Goal: Complete application form

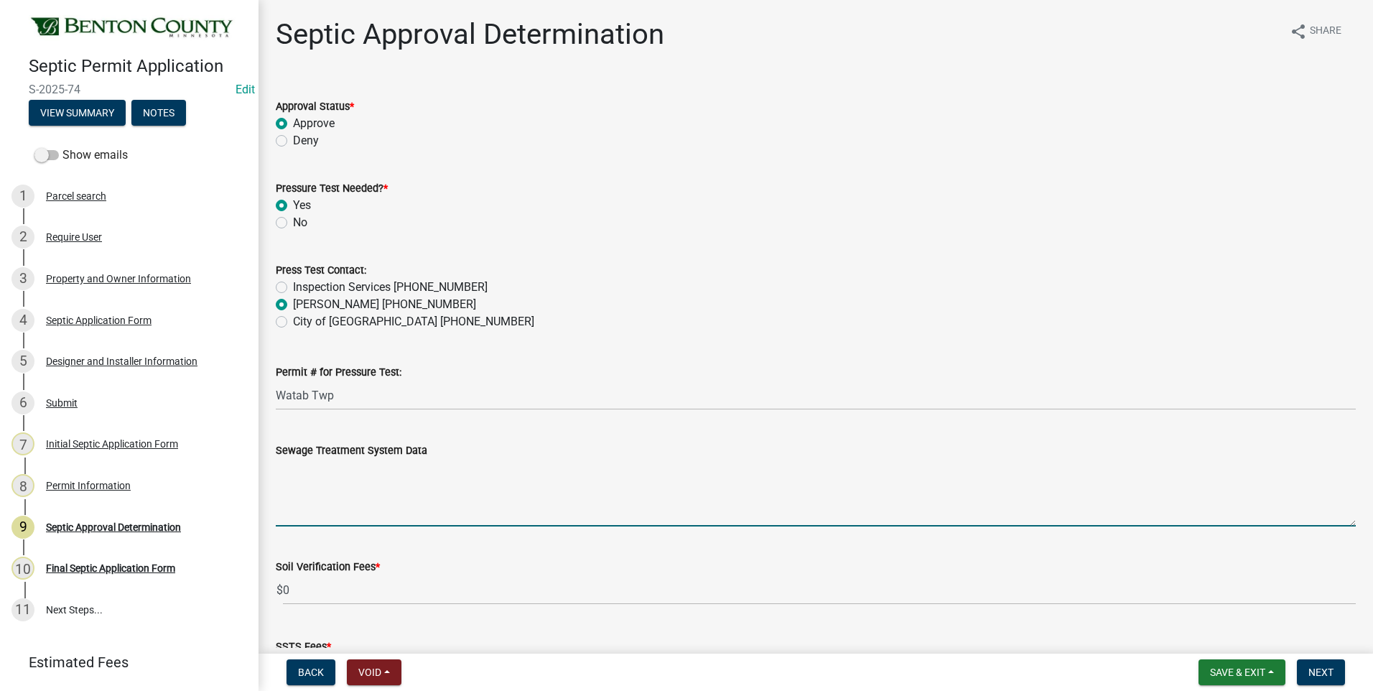
scroll to position [246, 0]
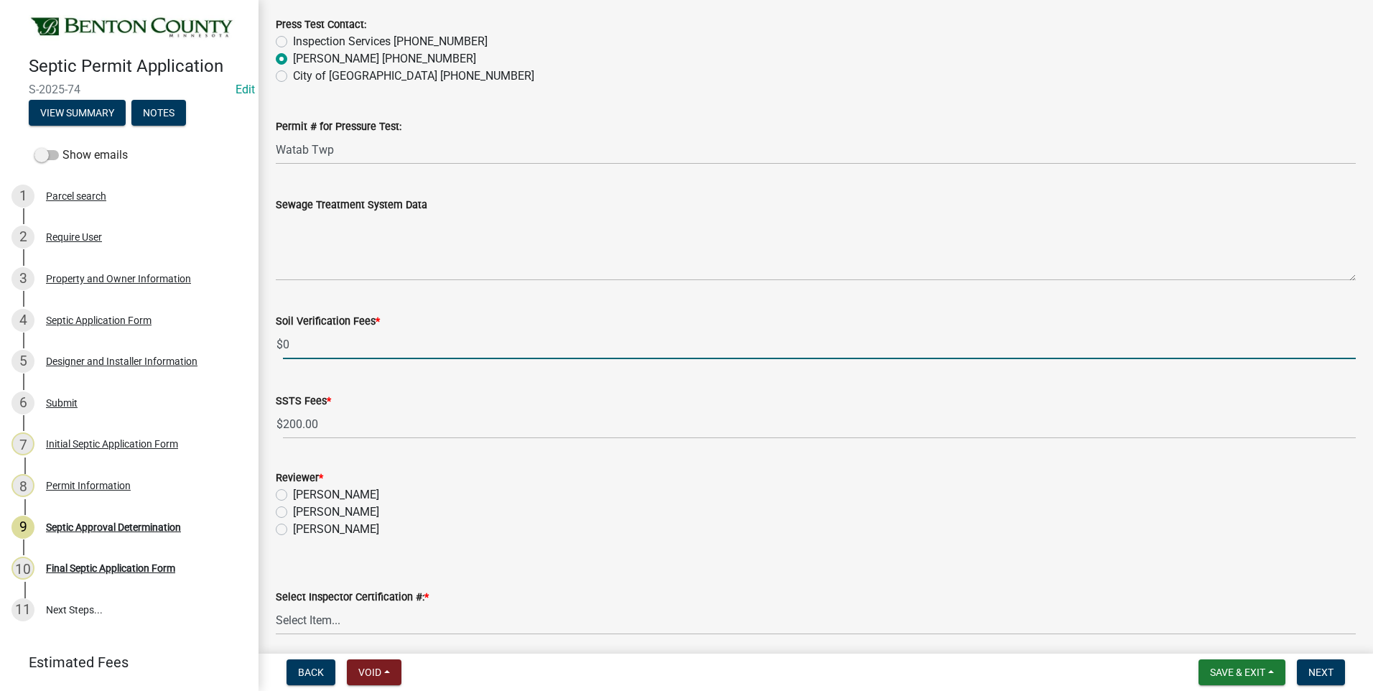
click at [284, 342] on input "0" at bounding box center [819, 344] width 1073 height 29
type input "100"
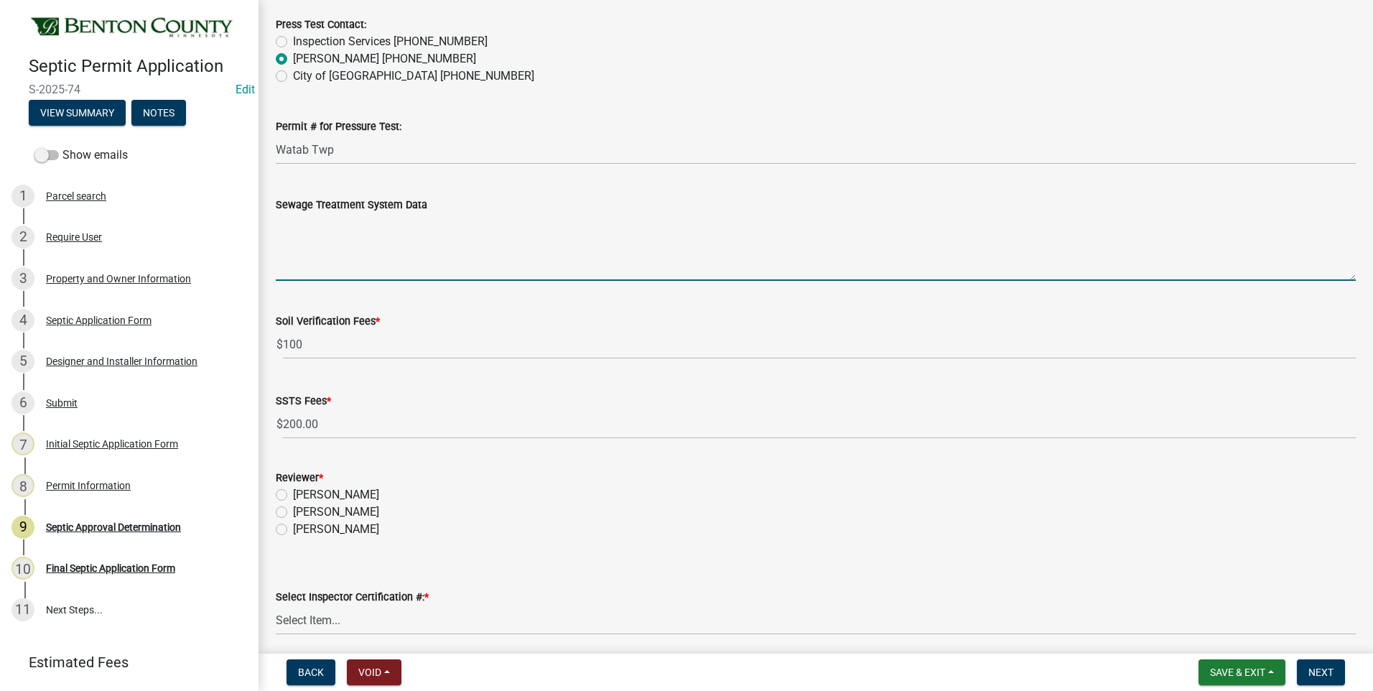
click at [386, 241] on textarea "Sewage Treatment System Data" at bounding box center [816, 246] width 1080 height 67
paste textarea "Installation of a 504 sq ft - 14'x36' PRESSURE BED SYSTEM w/20" max bed depth t…"
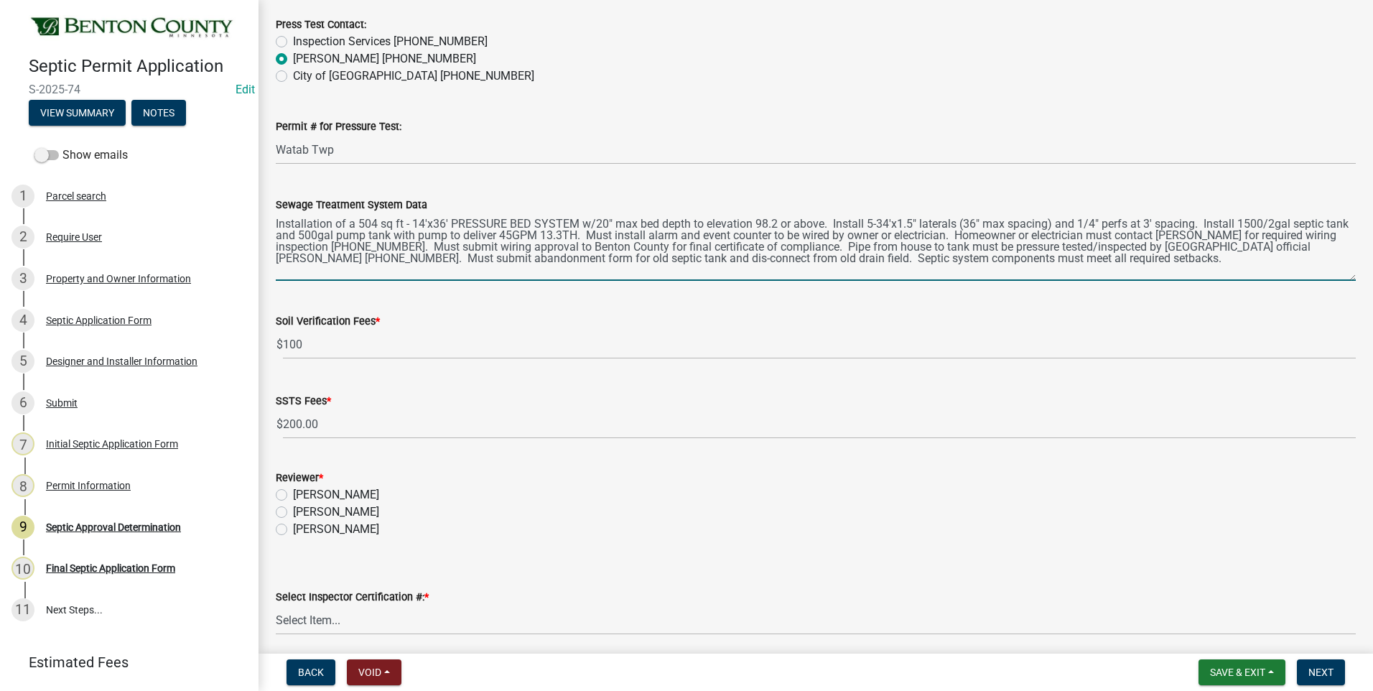
click at [276, 223] on textarea "Installation of a 504 sq ft - 14'x36' PRESSURE BED SYSTEM w/20" max bed depth t…" at bounding box center [816, 246] width 1080 height 67
type textarea "Installation of a 504 sq ft - 14'x36' PRESSURE BED SYSTEM w/20" max bed depth t…"
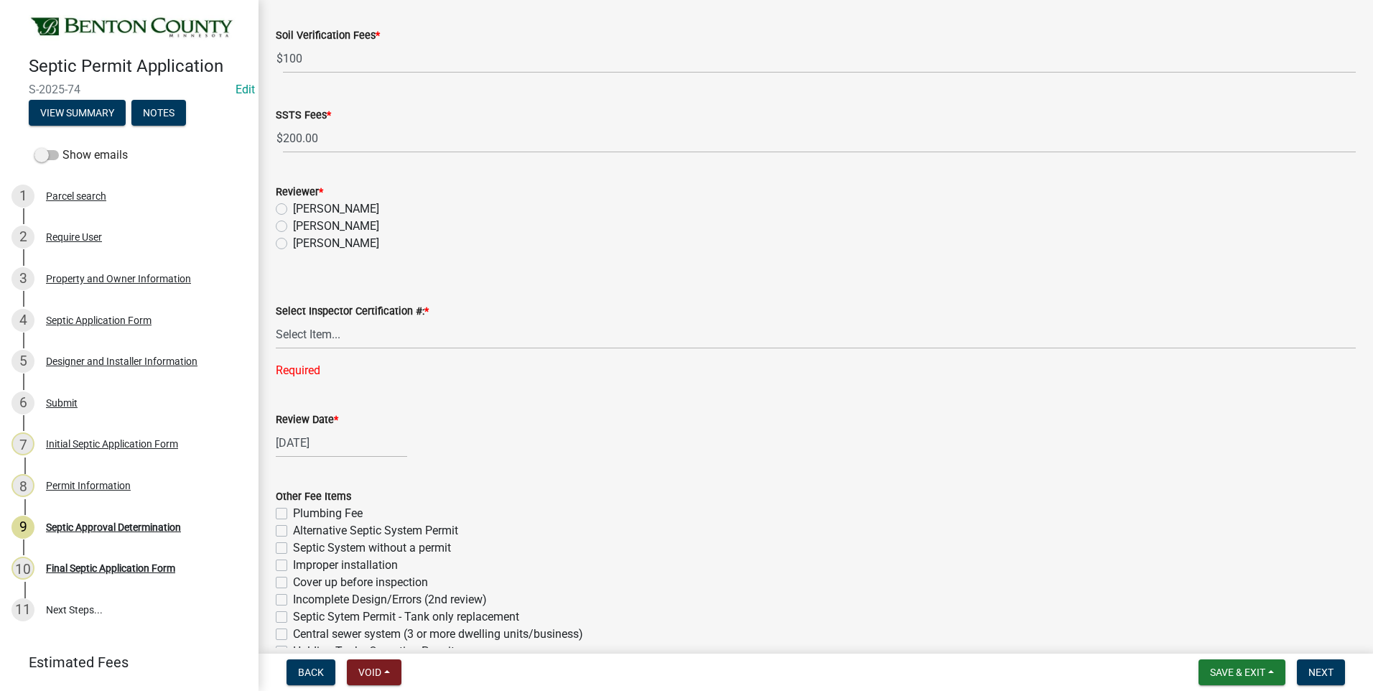
scroll to position [533, 0]
click at [293, 224] on label "[PERSON_NAME]" at bounding box center [336, 224] width 86 height 17
click at [293, 224] on input "[PERSON_NAME]" at bounding box center [297, 220] width 9 height 9
radio input "true"
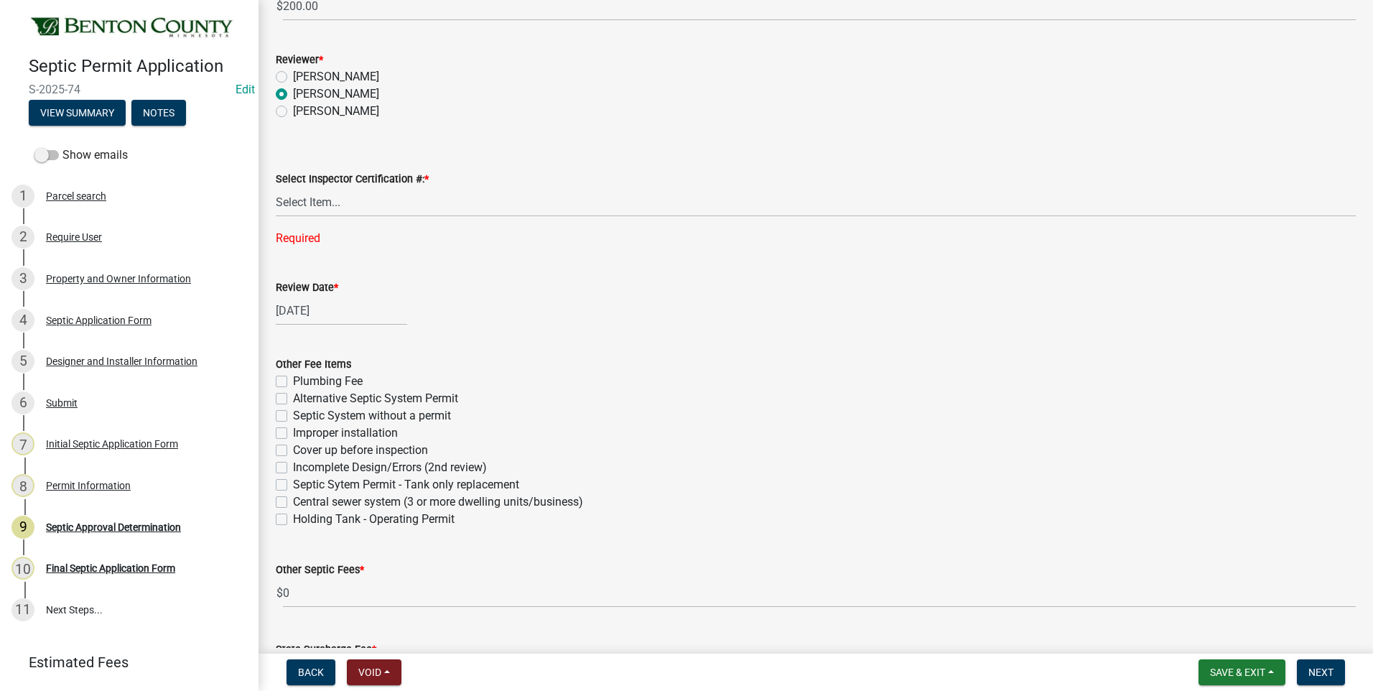
scroll to position [676, 0]
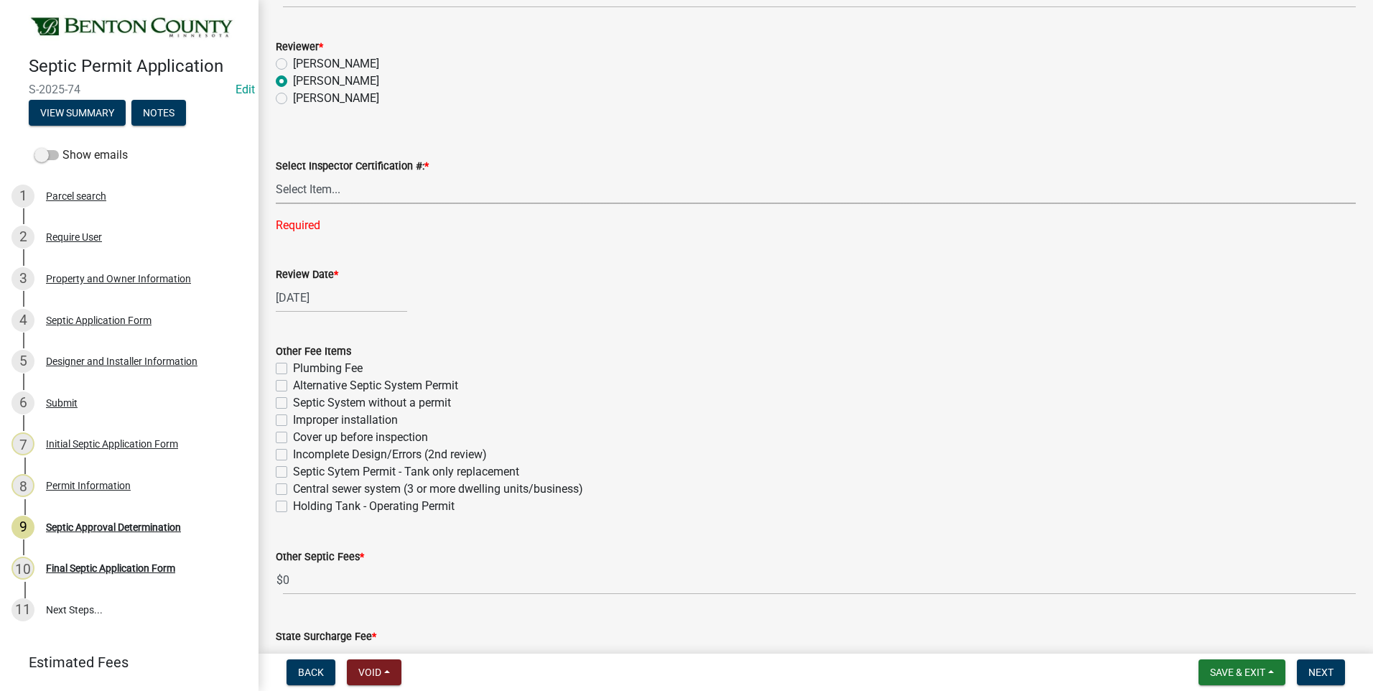
click at [322, 188] on select "Select Item... C8970 C10350" at bounding box center [816, 188] width 1080 height 29
click at [276, 174] on select "Select Item... C8970 C10350" at bounding box center [816, 188] width 1080 height 29
select select "d675f826-2bf1-4ce2-9ebe-43c1842a6c70"
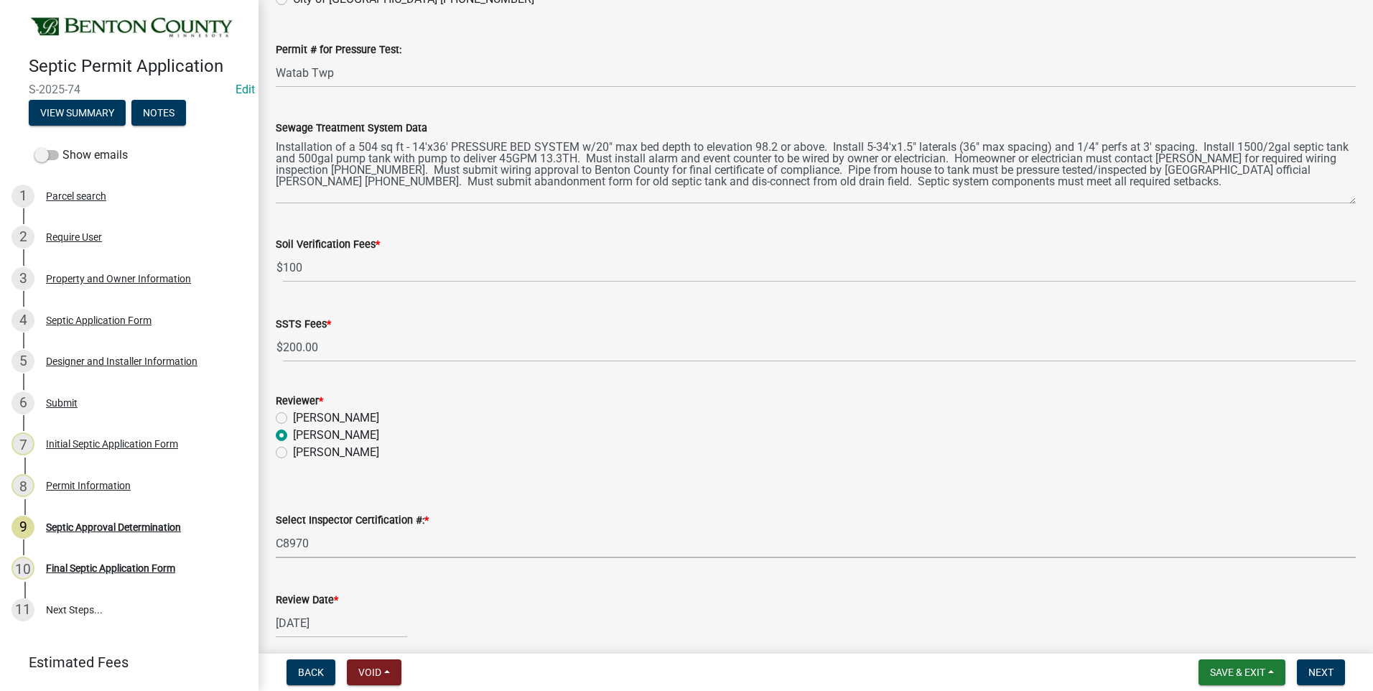
scroll to position [312, 0]
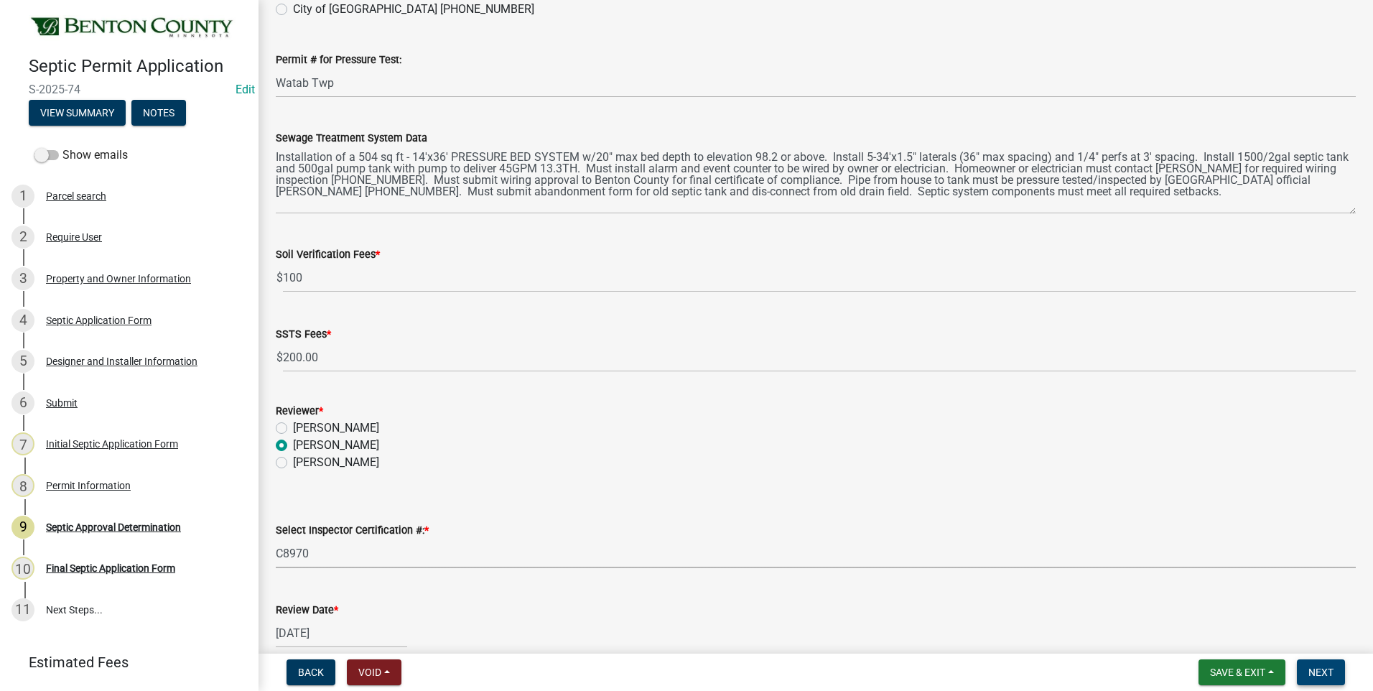
click at [1320, 669] on span "Next" at bounding box center [1320, 671] width 25 height 11
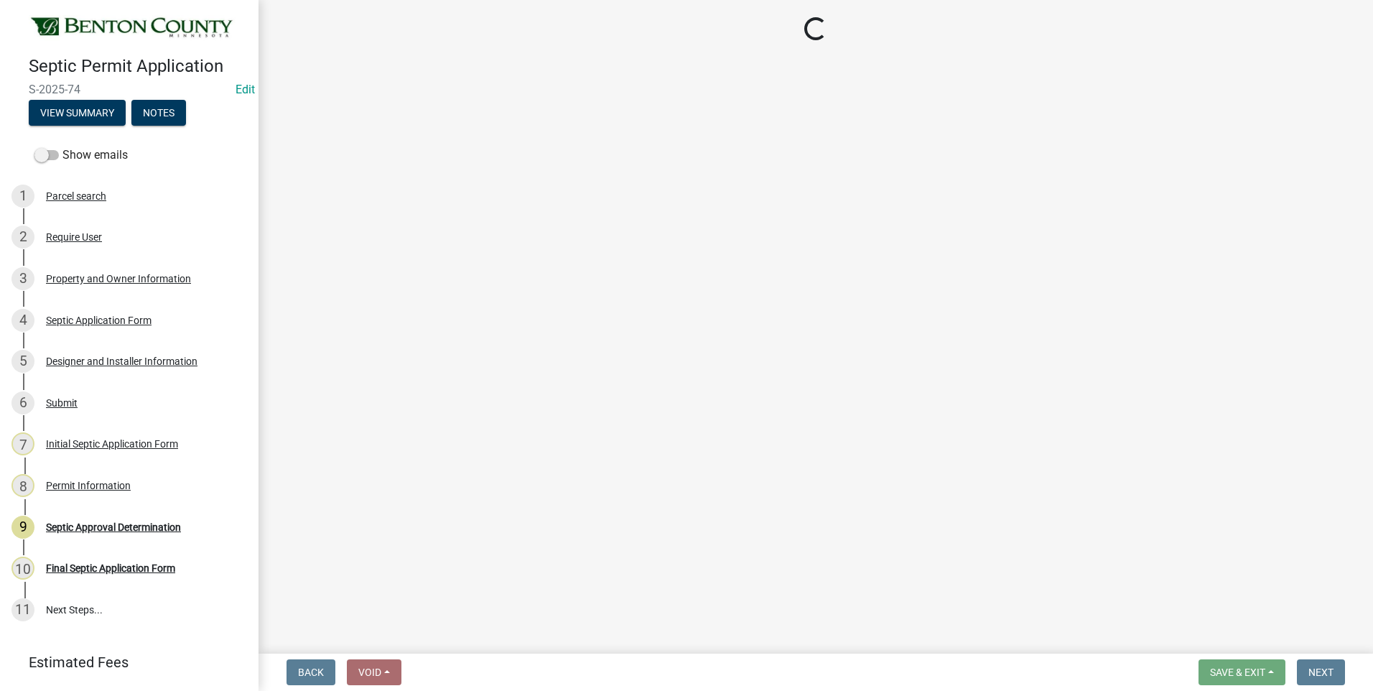
select select "3: 3"
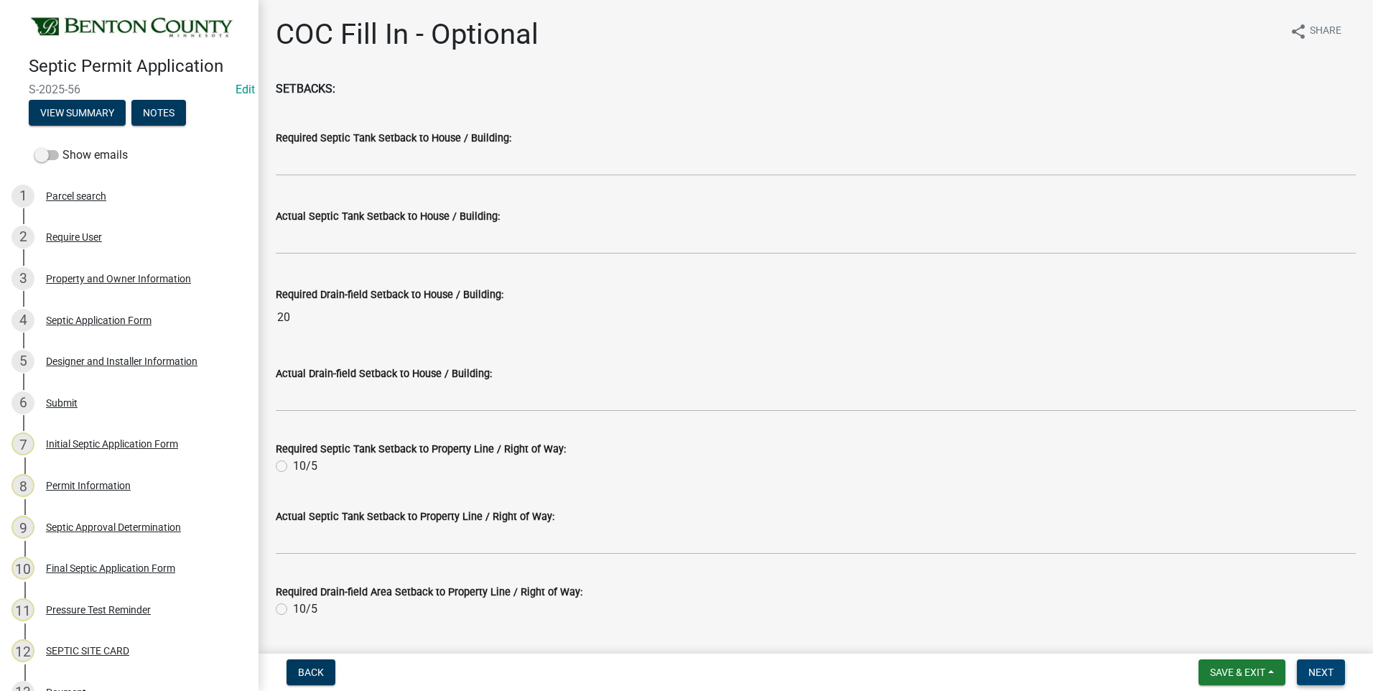
click at [1331, 671] on span "Next" at bounding box center [1320, 671] width 25 height 11
